Goal: Task Accomplishment & Management: Complete application form

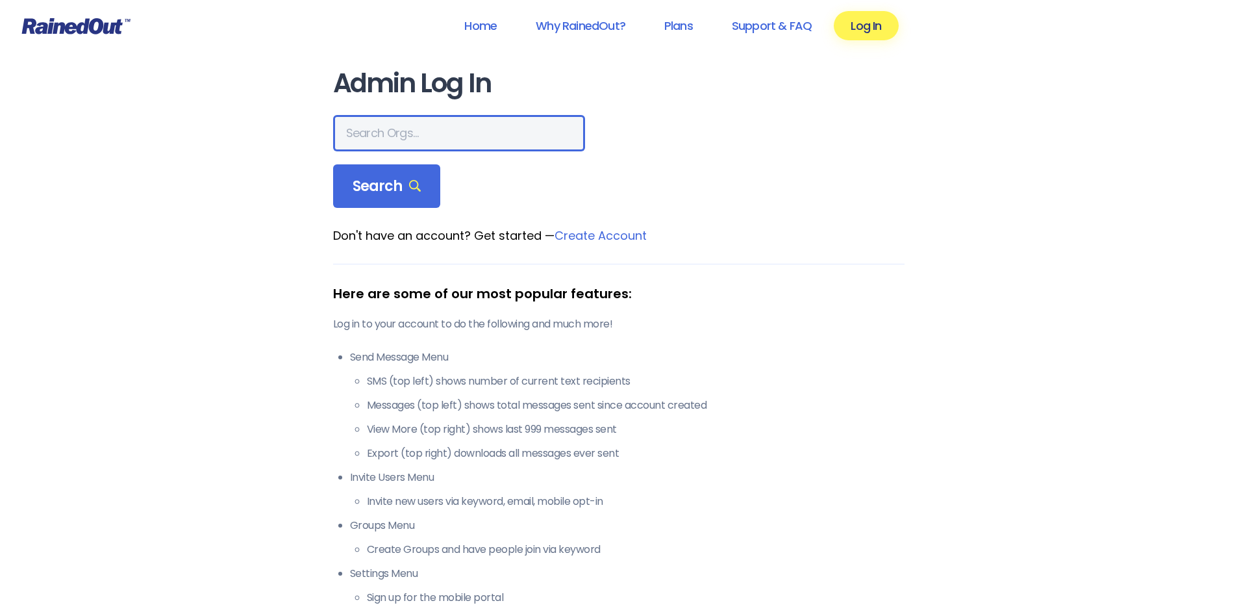
click at [395, 123] on input "text" at bounding box center [459, 133] width 252 height 36
type input "recplex fitness"
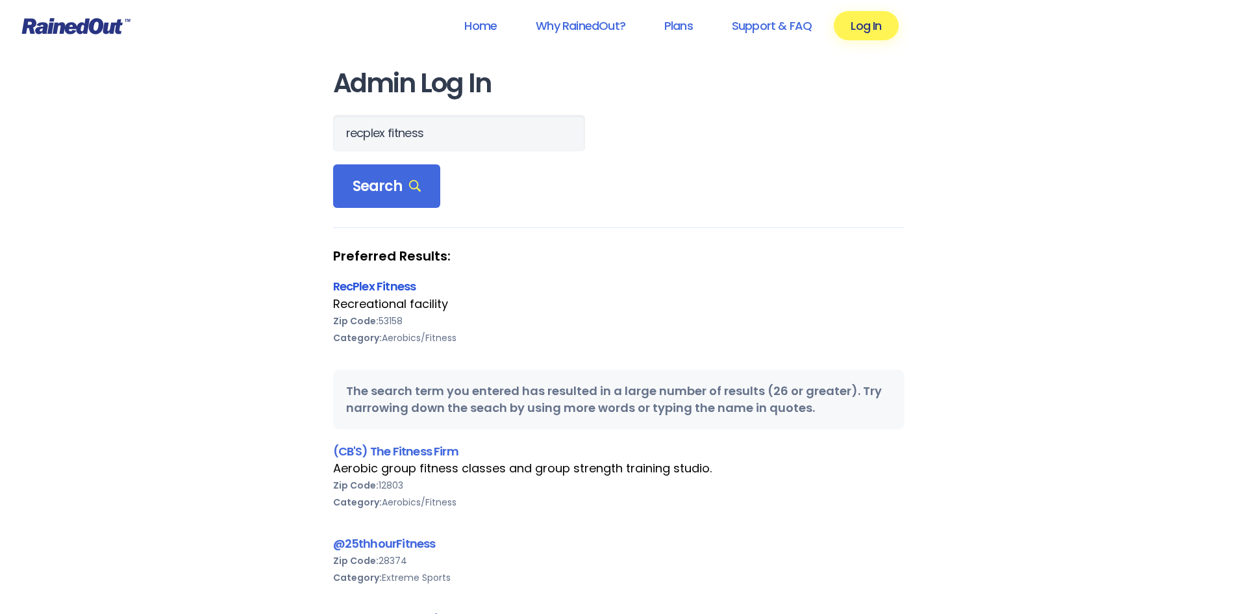
click at [402, 279] on link "RecPlex Fitness" at bounding box center [374, 286] width 83 height 16
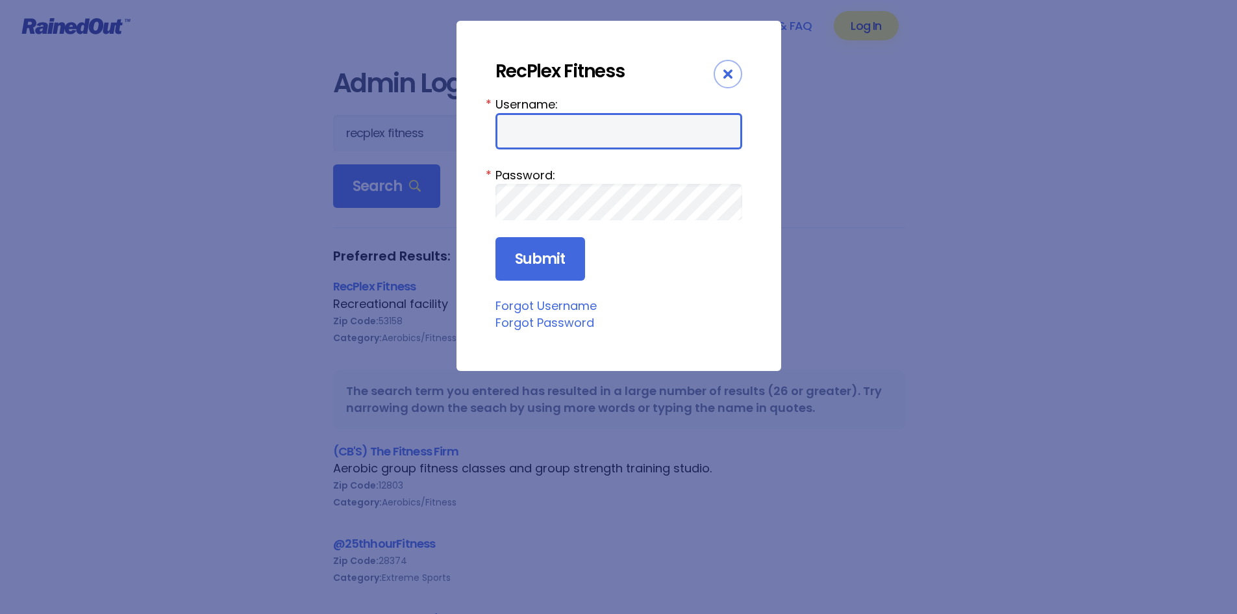
type input "kylew"
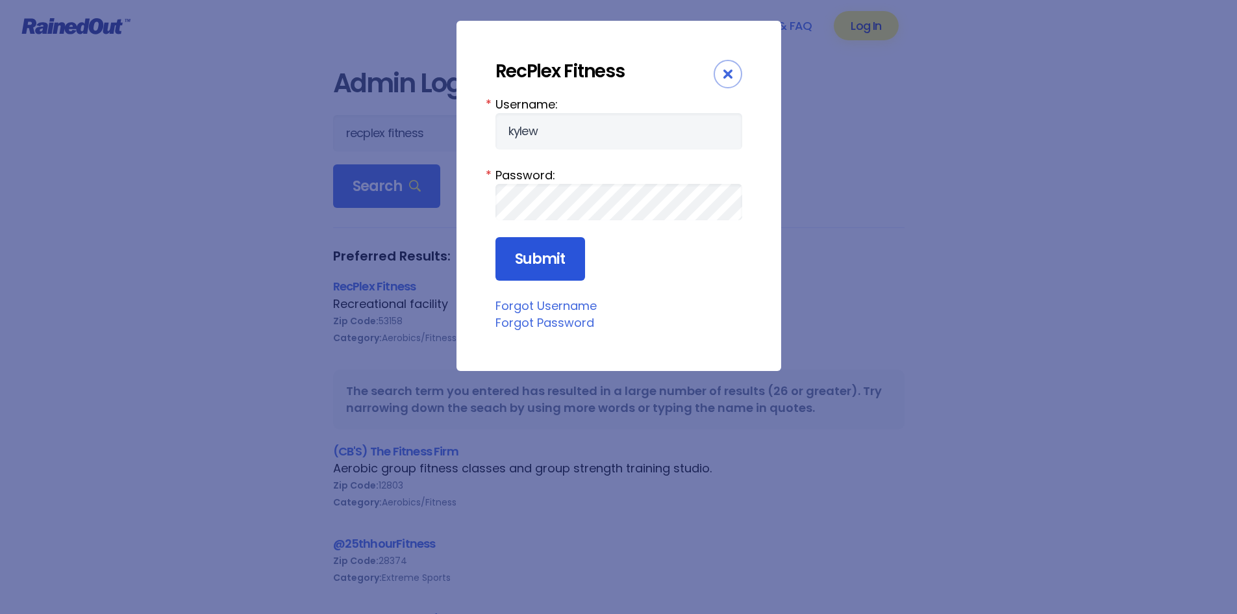
click at [561, 245] on input "Submit" at bounding box center [541, 259] width 90 height 44
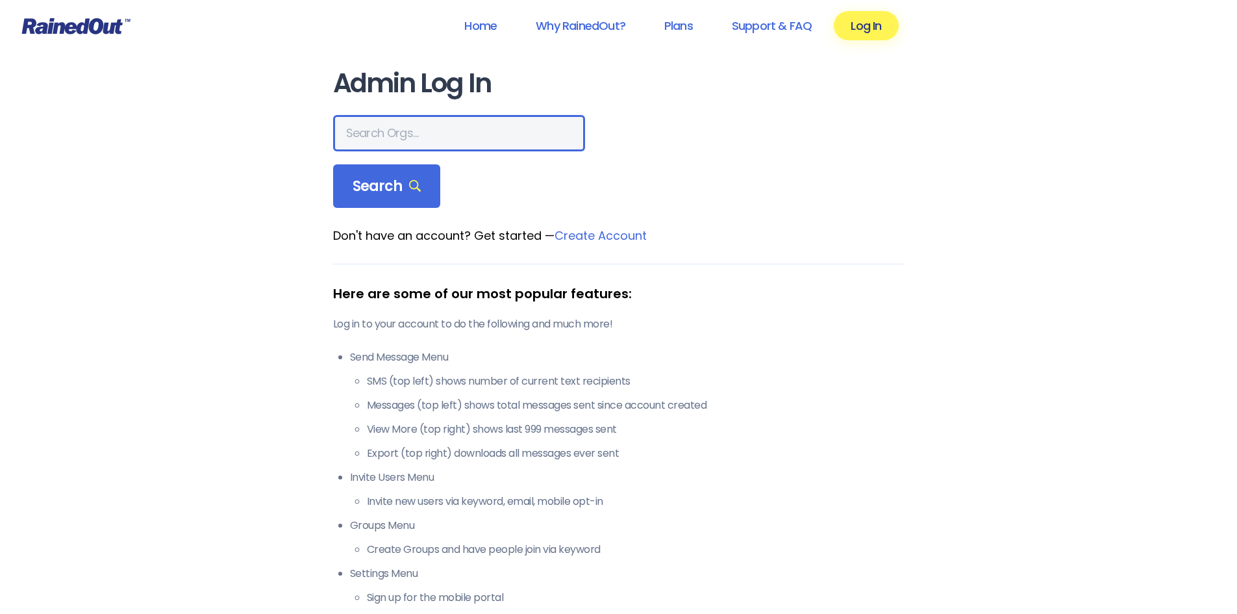
click at [412, 129] on input "text" at bounding box center [459, 133] width 252 height 36
type input "recplex fitness"
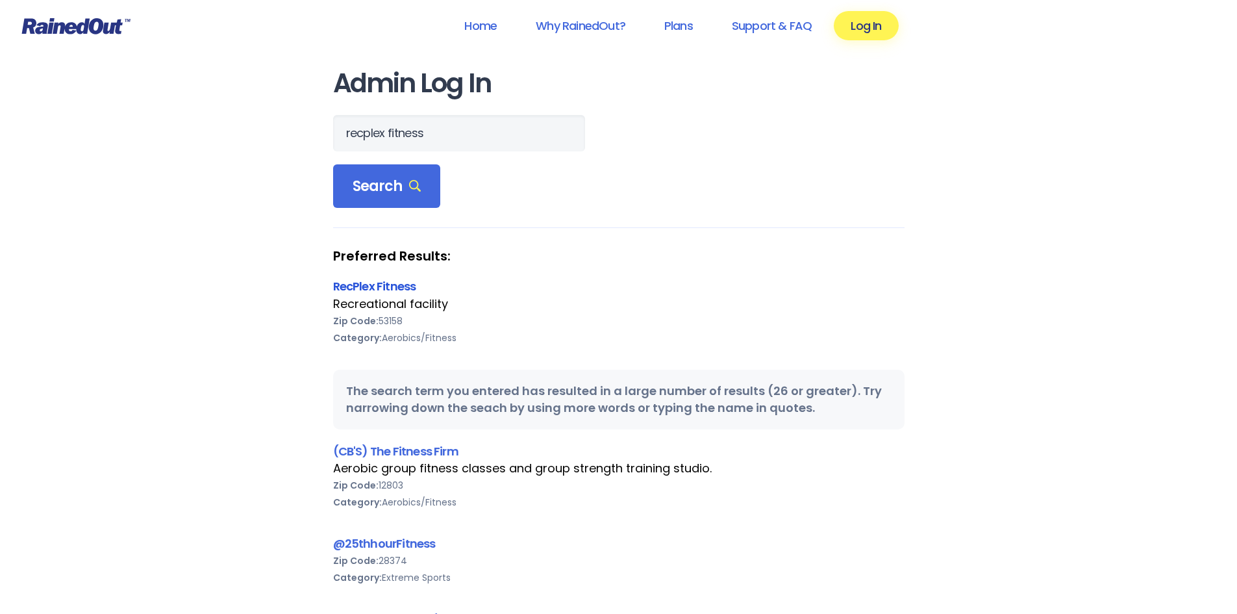
click at [391, 285] on link "RecPlex Fitness" at bounding box center [374, 286] width 83 height 16
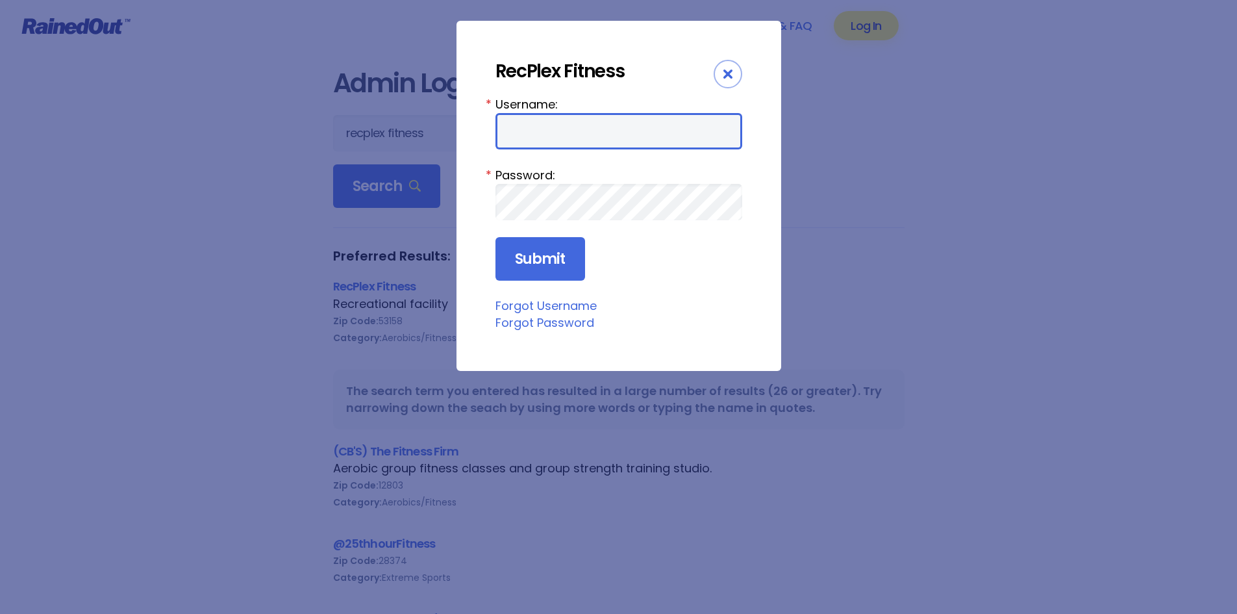
type input "kylew"
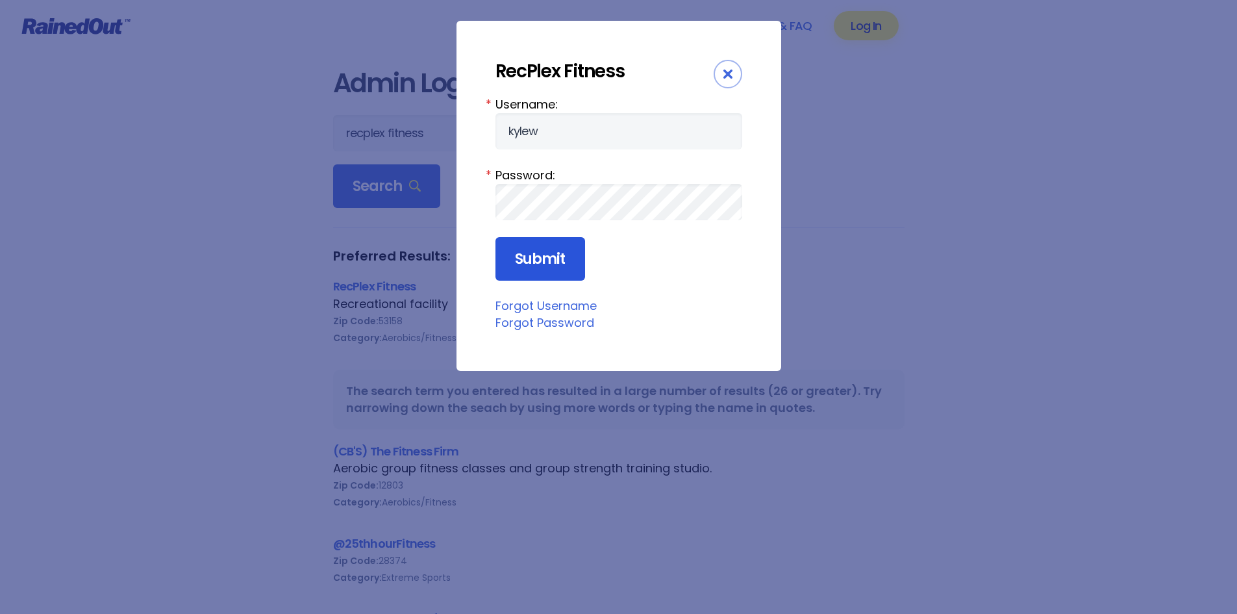
click at [551, 245] on input "Submit" at bounding box center [541, 259] width 90 height 44
